Goal: Transaction & Acquisition: Purchase product/service

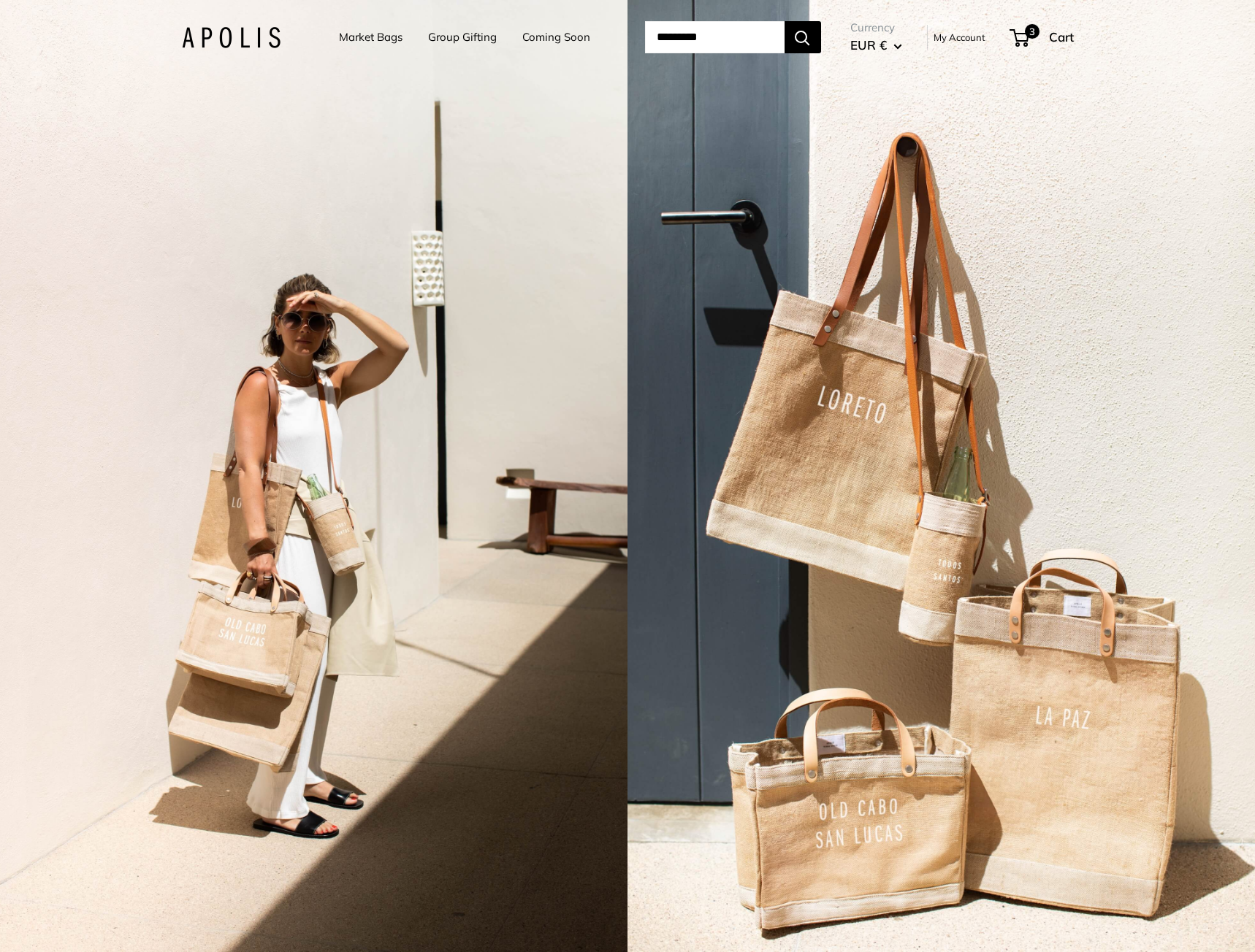
click at [371, 35] on link "Market Bags" at bounding box center [370, 37] width 64 height 21
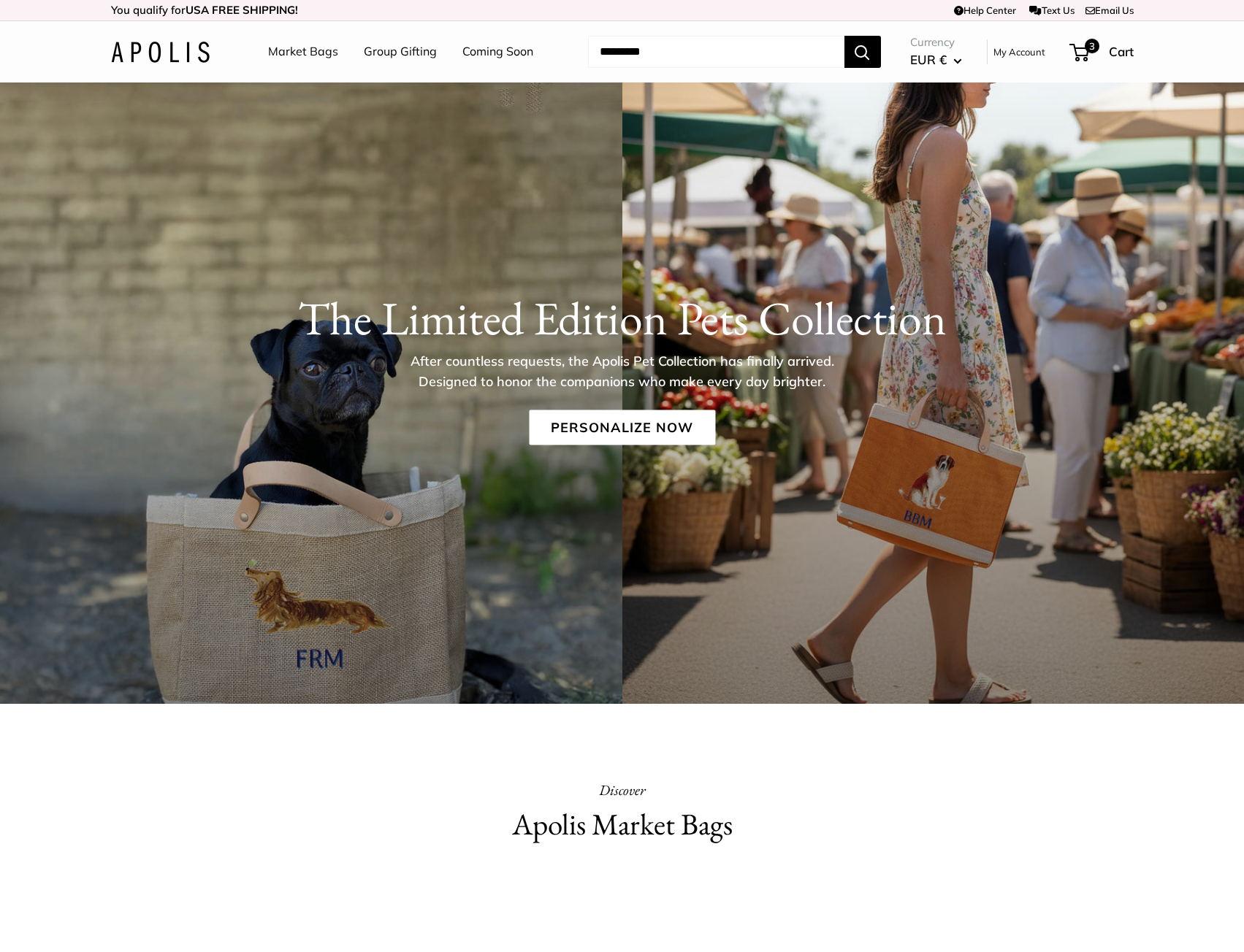
click at [959, 57] on button "EUR €" at bounding box center [936, 60] width 52 height 23
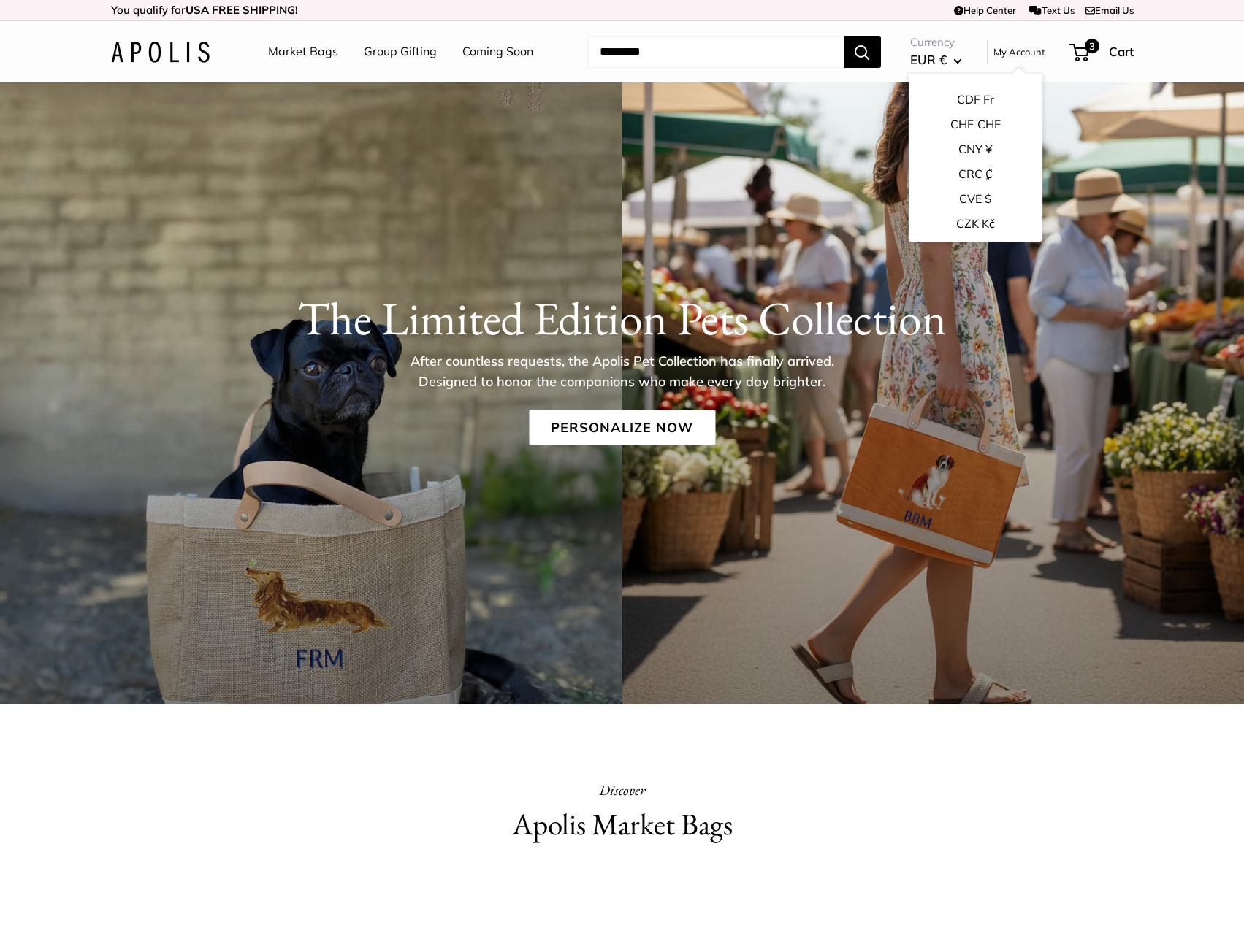
scroll to position [511, 0]
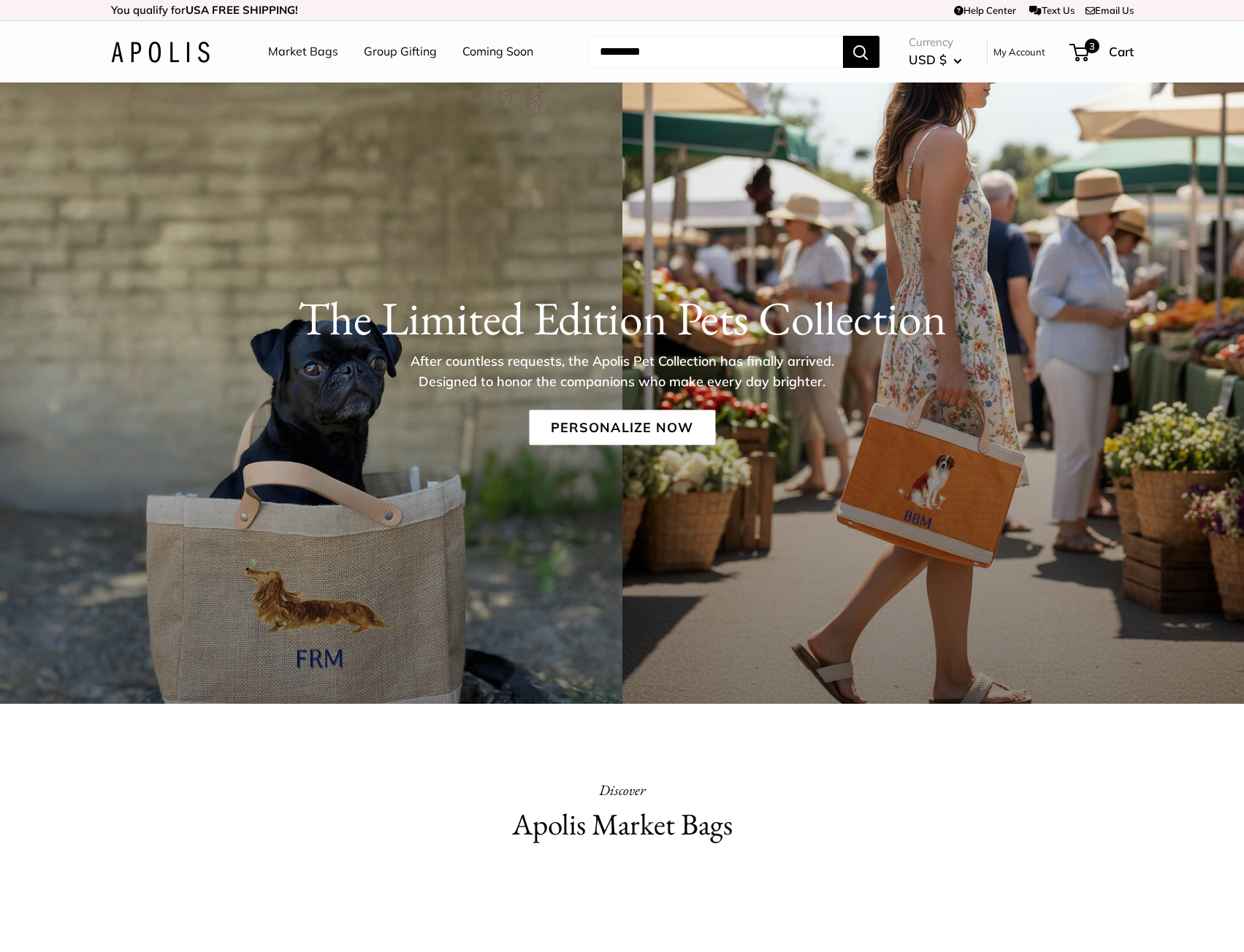
click at [677, 59] on input "Search..." at bounding box center [715, 52] width 255 height 32
type input "*****"
click at [843, 36] on button "Search" at bounding box center [861, 52] width 37 height 32
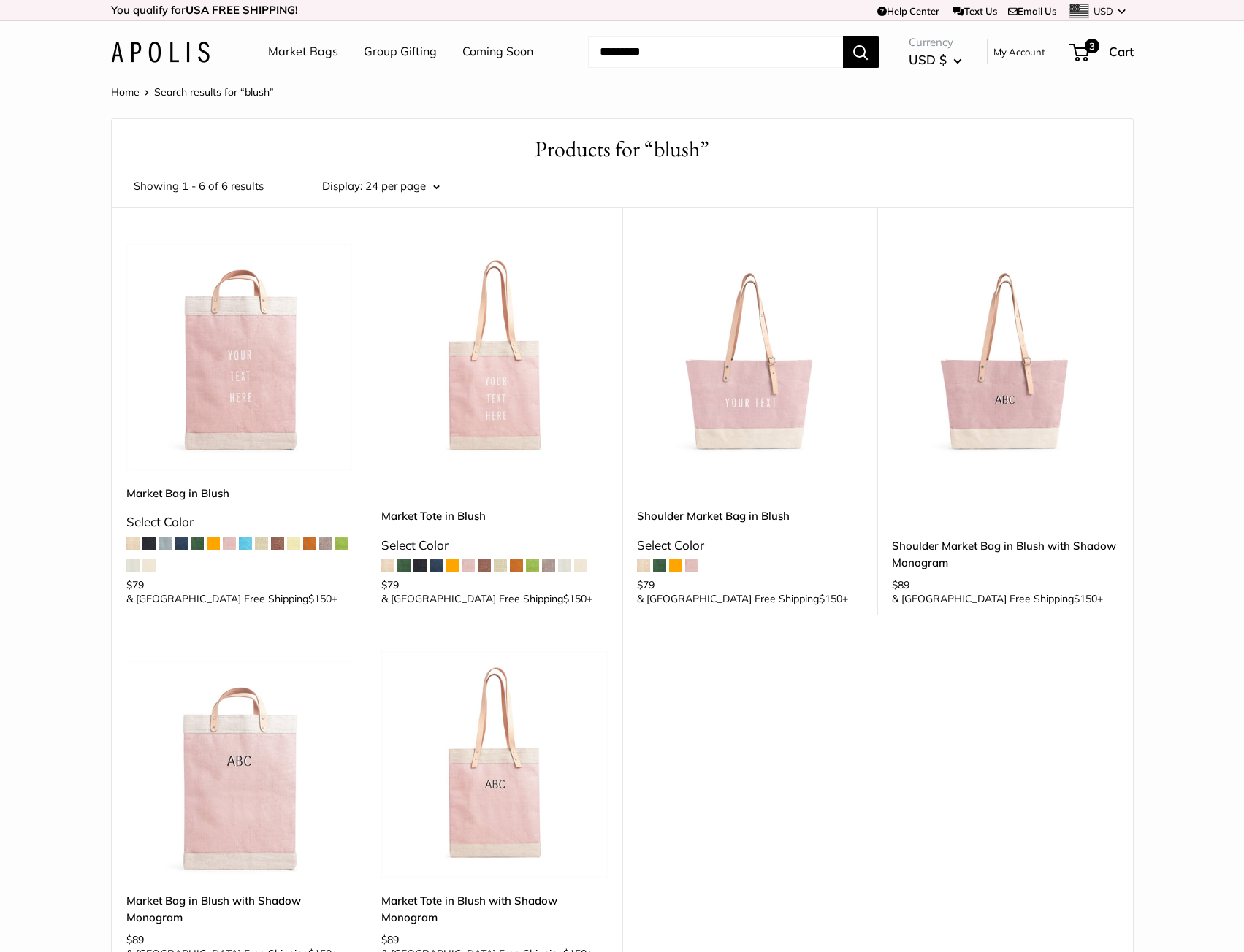
click at [664, 53] on input "Search..." at bounding box center [715, 52] width 255 height 32
type input "******"
click at [843, 36] on button "Search" at bounding box center [861, 52] width 37 height 32
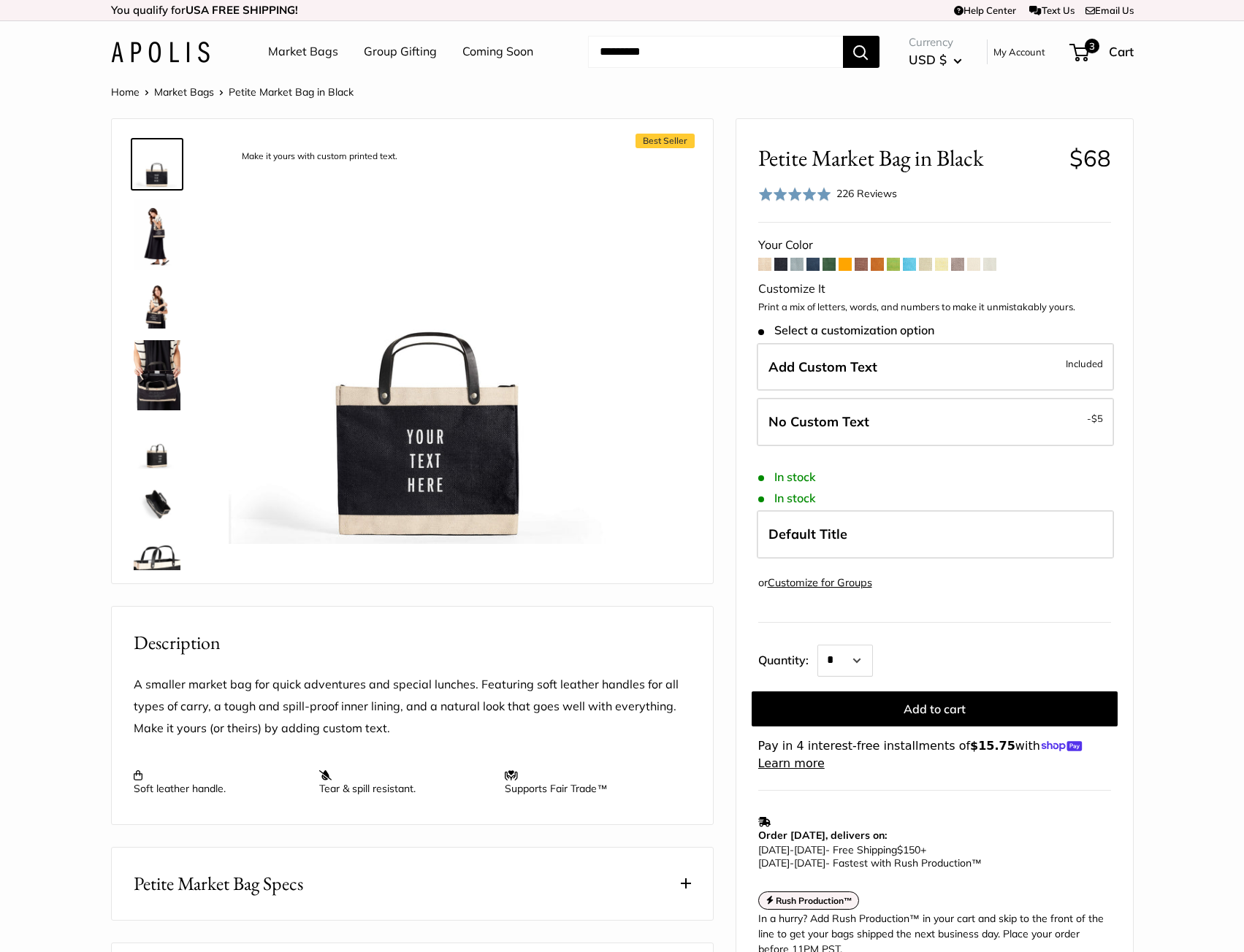
click at [831, 267] on span at bounding box center [829, 265] width 13 height 13
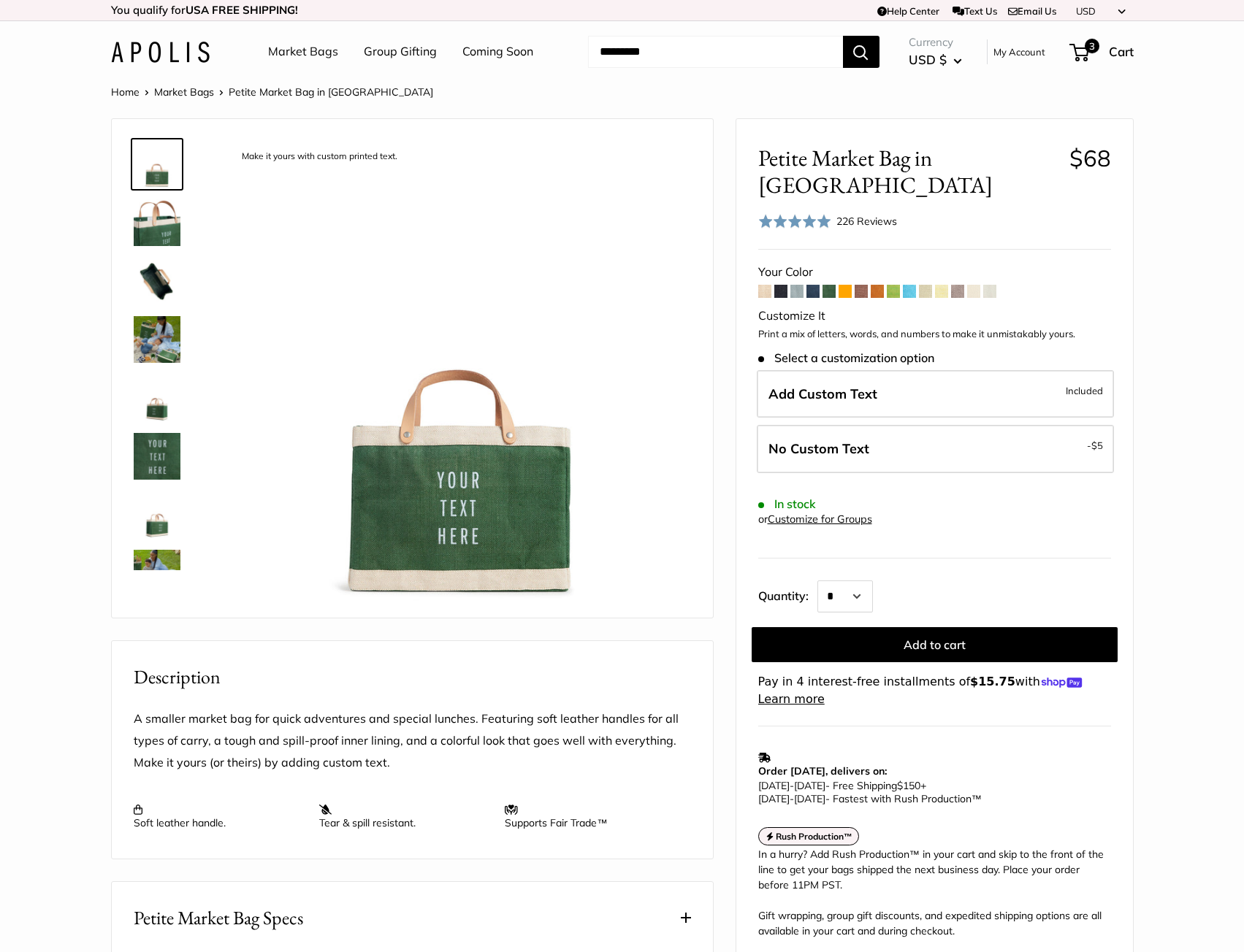
click at [962, 285] on span at bounding box center [957, 292] width 13 height 13
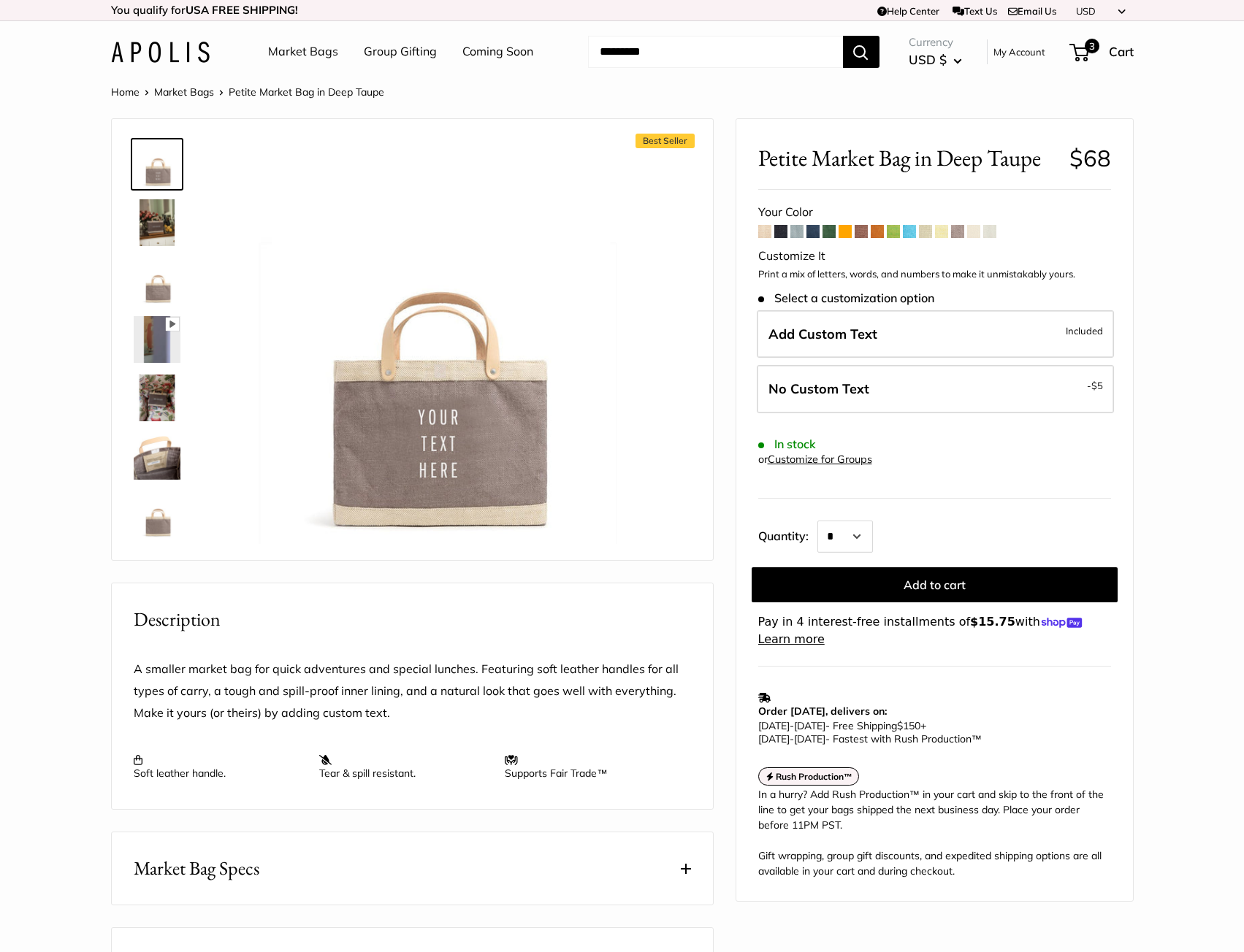
click at [978, 235] on span at bounding box center [974, 232] width 13 height 13
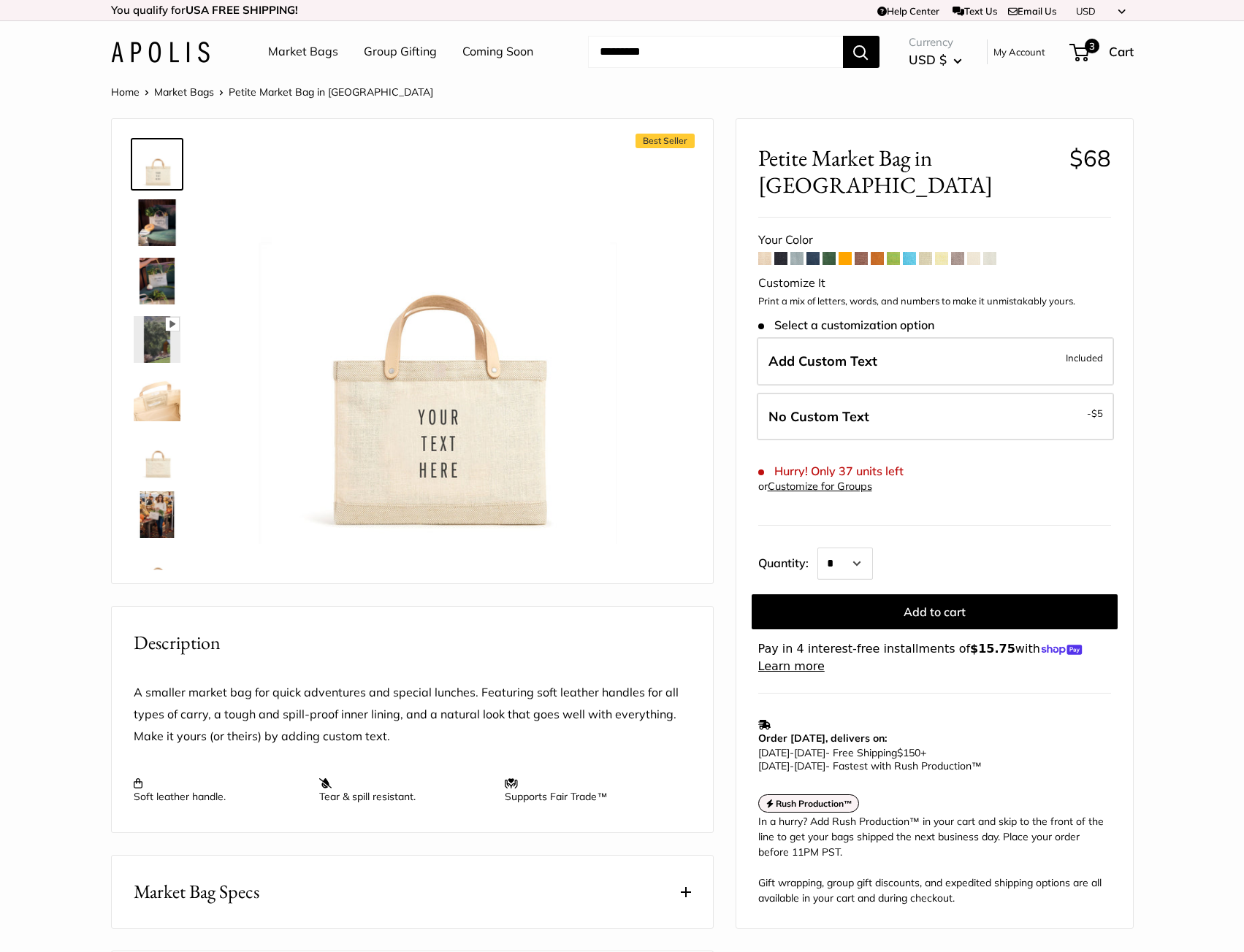
click at [990, 252] on span at bounding box center [990, 259] width 13 height 13
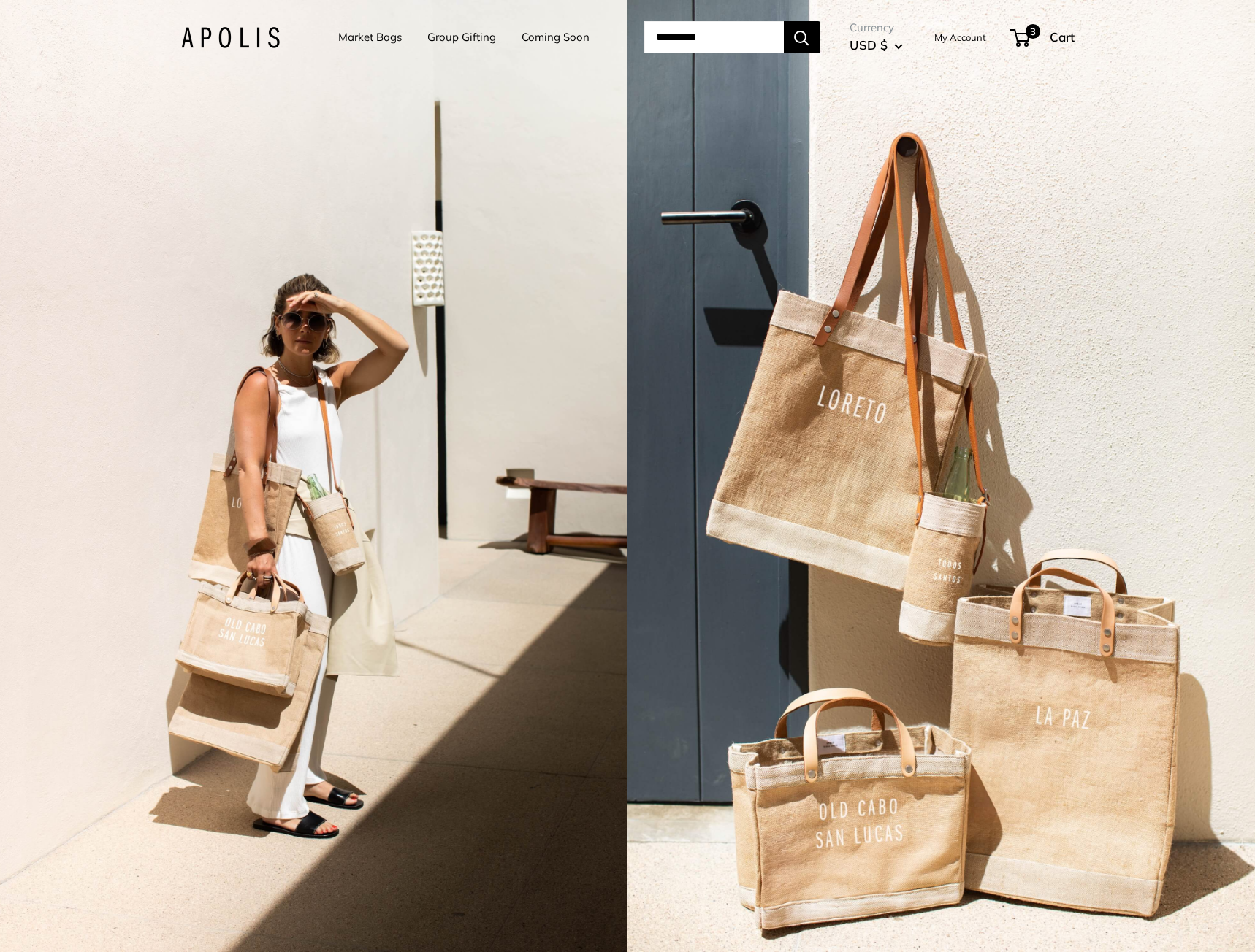
click at [372, 38] on link "Market Bags" at bounding box center [369, 37] width 64 height 21
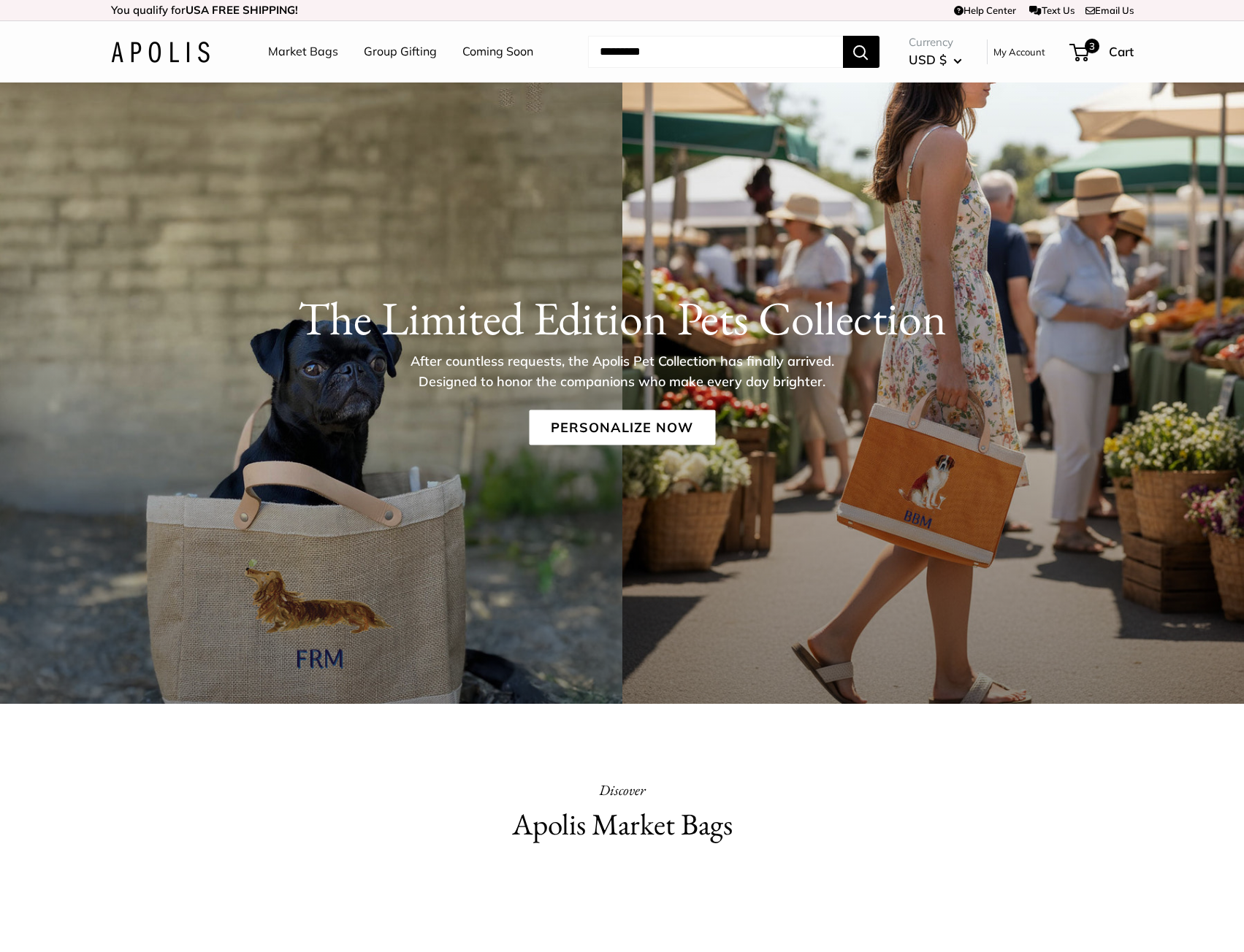
click at [300, 52] on link "Market Bags" at bounding box center [303, 52] width 70 height 22
click at [647, 424] on link "Personalize Now" at bounding box center [622, 428] width 186 height 35
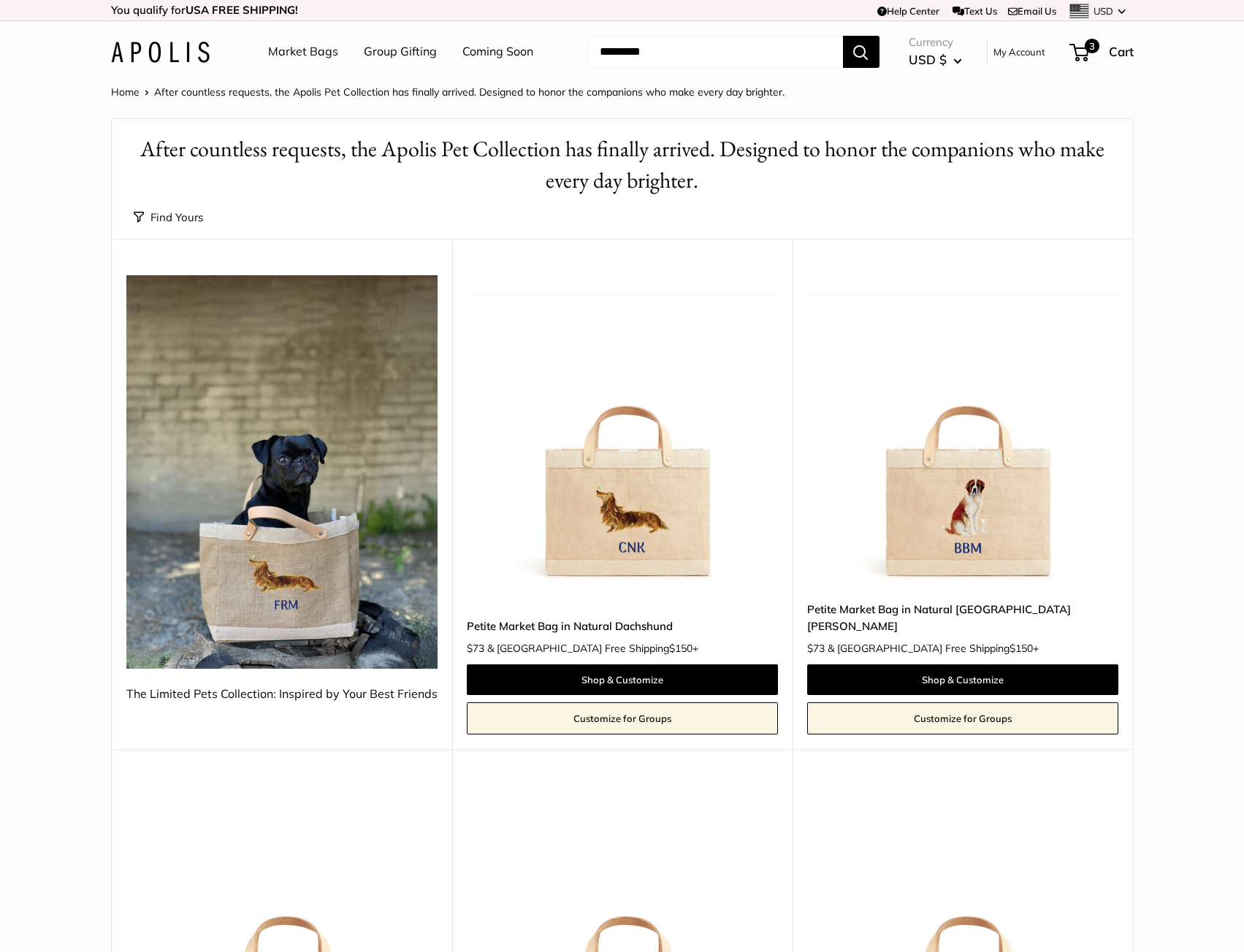
drag, startPoint x: 1168, startPoint y: 379, endPoint x: 658, endPoint y: 78, distance: 592.2
